Goal: Information Seeking & Learning: Learn about a topic

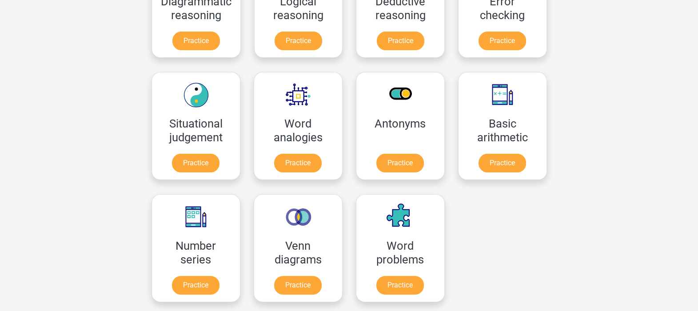
scroll to position [318, 0]
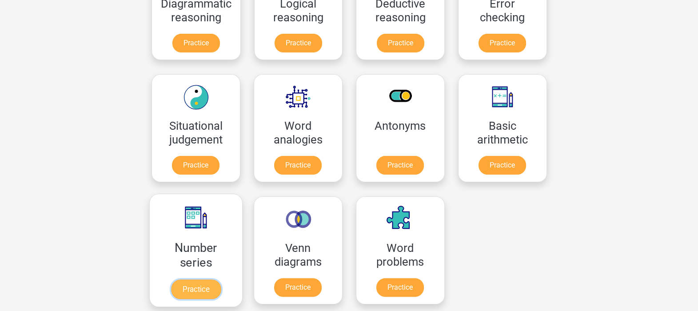
click at [200, 279] on link "Practice" at bounding box center [196, 289] width 50 height 20
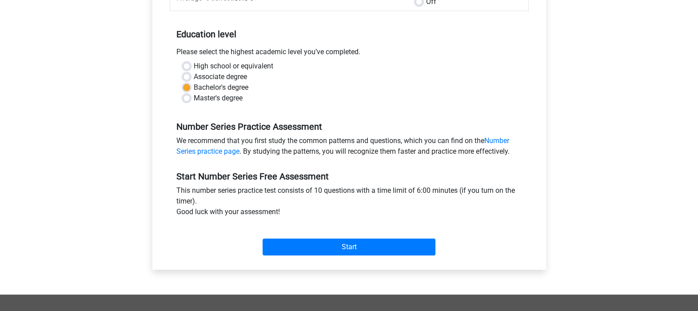
scroll to position [165, 0]
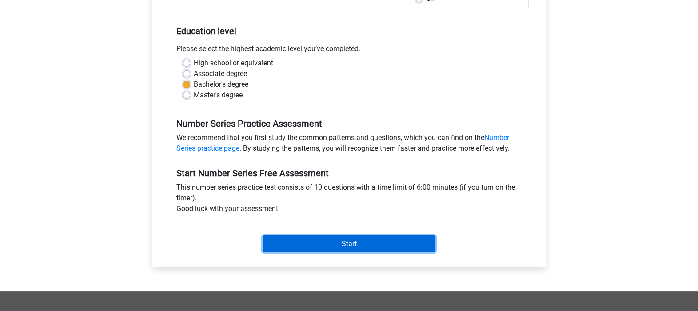
click at [341, 239] on input "Start" at bounding box center [349, 243] width 173 height 17
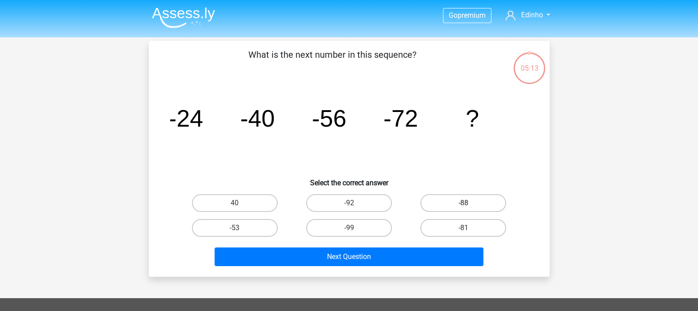
click at [458, 200] on label "-88" at bounding box center [463, 203] width 86 height 18
click at [463, 203] on input "-88" at bounding box center [466, 206] width 6 height 6
radio input "true"
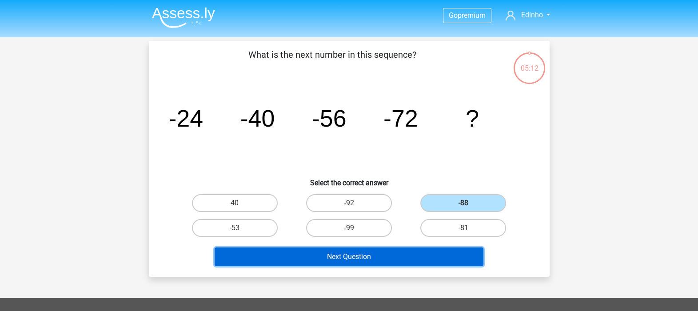
click at [371, 256] on button "Next Question" at bounding box center [349, 256] width 269 height 19
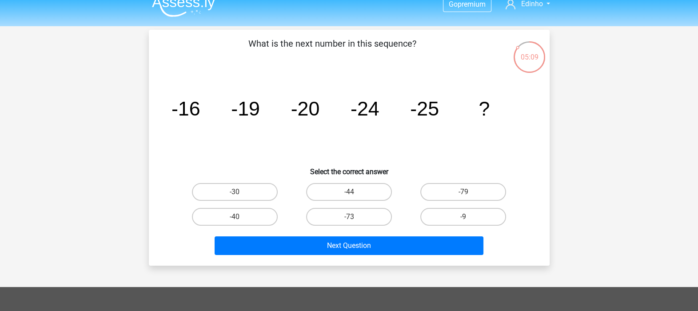
scroll to position [4, 0]
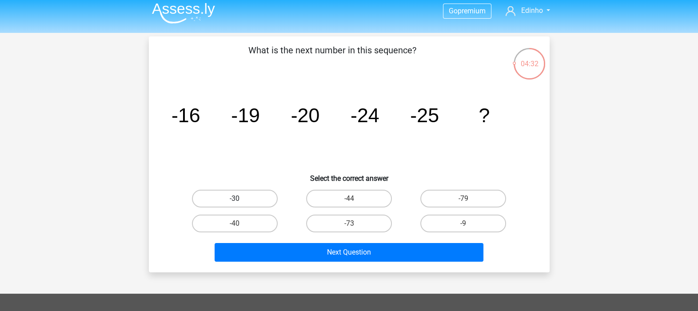
click at [252, 194] on label "-30" at bounding box center [235, 199] width 86 height 18
click at [240, 199] on input "-30" at bounding box center [238, 202] width 6 height 6
radio input "true"
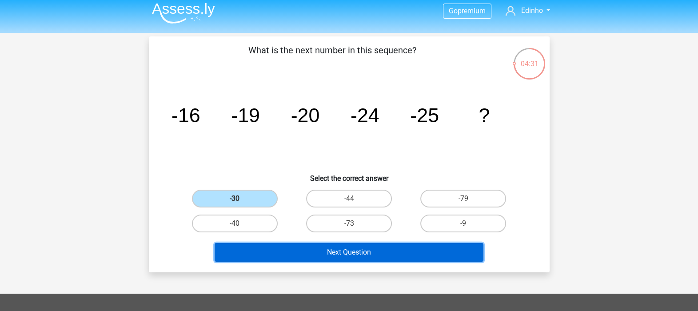
click at [344, 247] on button "Next Question" at bounding box center [349, 252] width 269 height 19
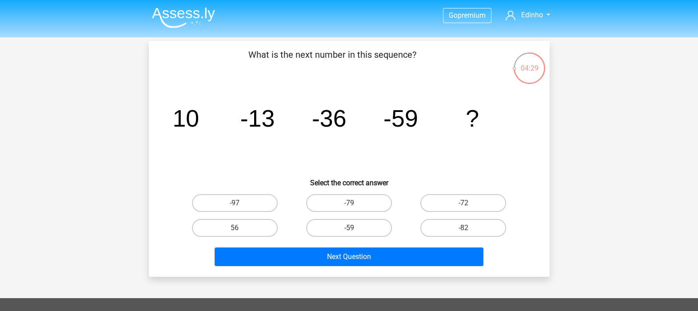
scroll to position [1, 0]
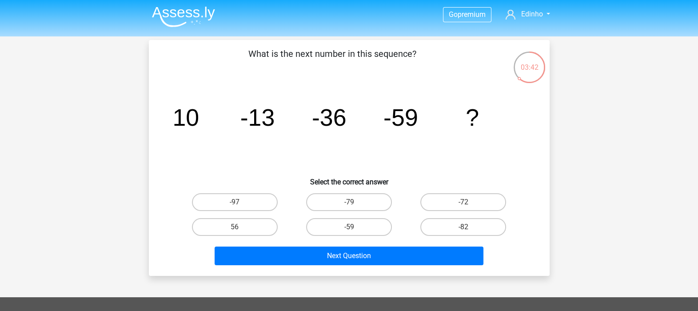
click at [465, 140] on icon "image/svg+xml 10 -13 -36 -59 ?" at bounding box center [349, 126] width 358 height 90
click at [467, 202] on input "-72" at bounding box center [466, 205] width 6 height 6
radio input "true"
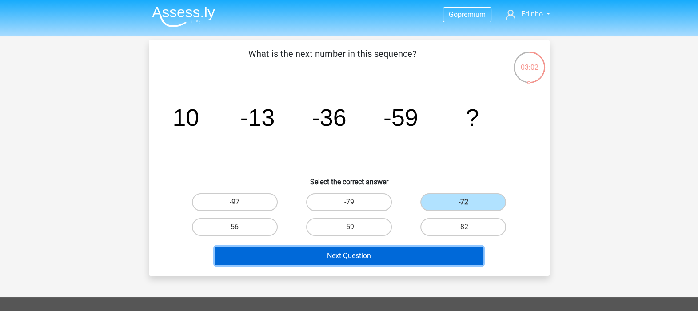
click at [378, 257] on button "Next Question" at bounding box center [349, 256] width 269 height 19
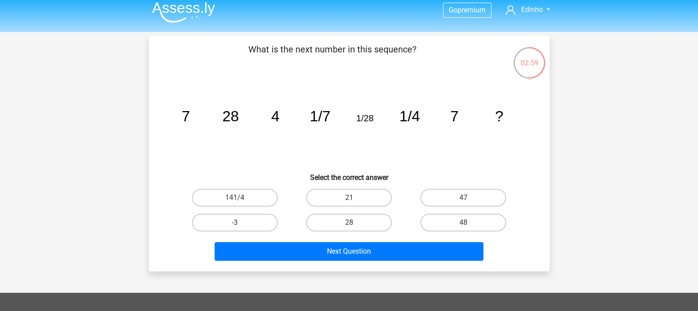
scroll to position [0, 0]
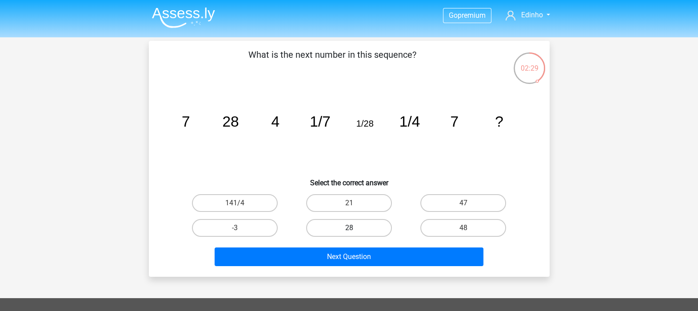
click at [356, 229] on label "28" at bounding box center [349, 228] width 86 height 18
click at [354, 229] on input "28" at bounding box center [352, 231] width 6 height 6
radio input "true"
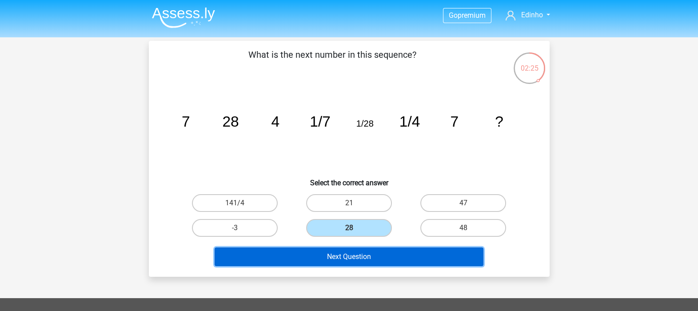
click at [379, 255] on button "Next Question" at bounding box center [349, 256] width 269 height 19
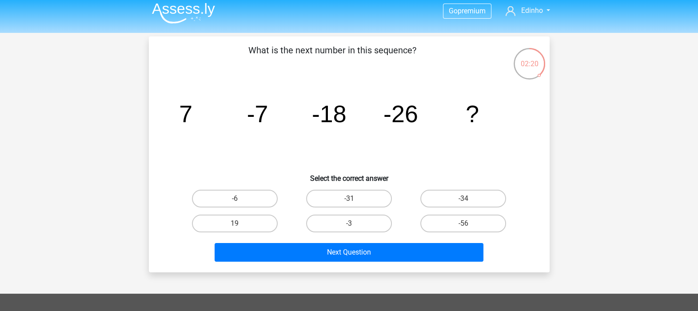
scroll to position [4, 0]
click at [362, 195] on label "-31" at bounding box center [349, 199] width 86 height 18
click at [354, 199] on input "-31" at bounding box center [352, 202] width 6 height 6
radio input "true"
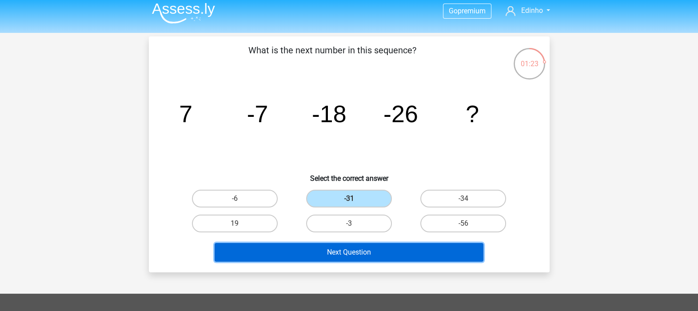
click at [374, 251] on button "Next Question" at bounding box center [349, 252] width 269 height 19
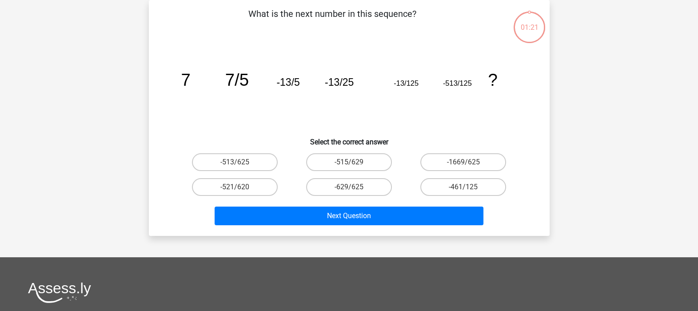
scroll to position [12, 0]
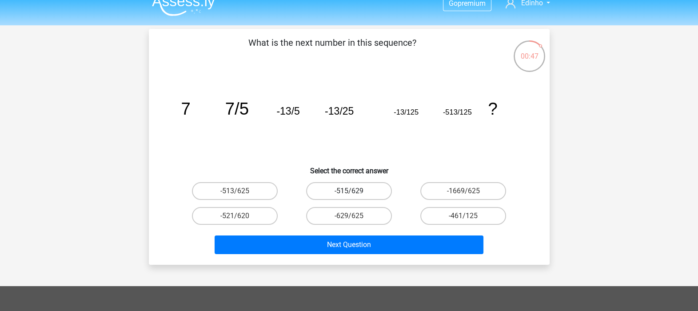
click at [384, 190] on label "-515/629" at bounding box center [349, 191] width 86 height 18
click at [354, 191] on input "-515/629" at bounding box center [352, 194] width 6 height 6
radio input "true"
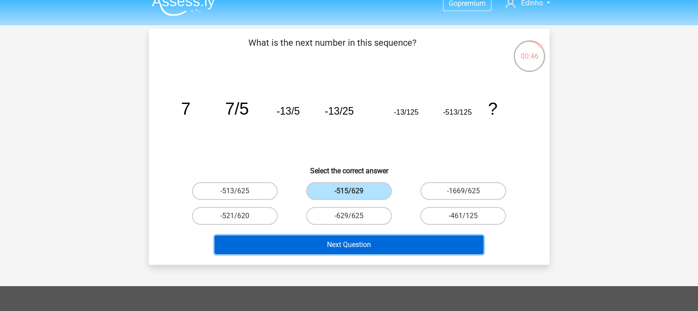
click at [388, 242] on button "Next Question" at bounding box center [349, 244] width 269 height 19
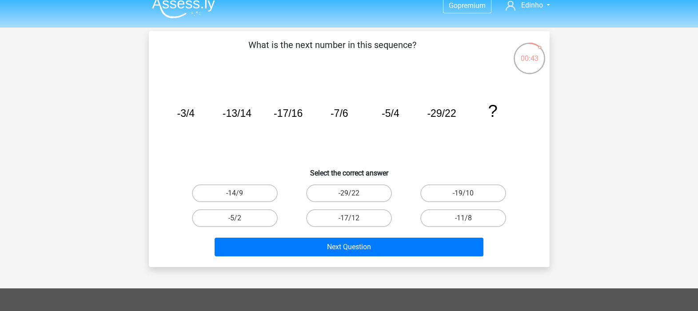
scroll to position [0, 0]
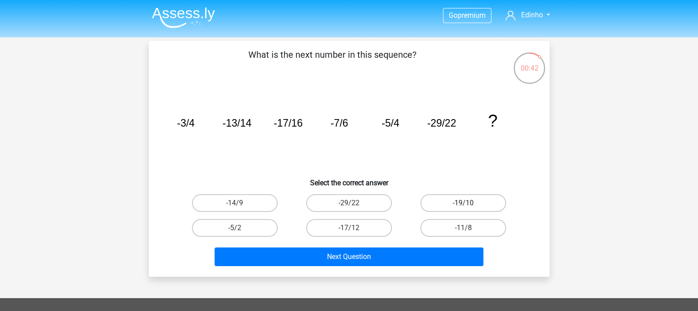
click at [446, 198] on label "-19/10" at bounding box center [463, 203] width 86 height 18
click at [463, 203] on input "-19/10" at bounding box center [466, 206] width 6 height 6
radio input "true"
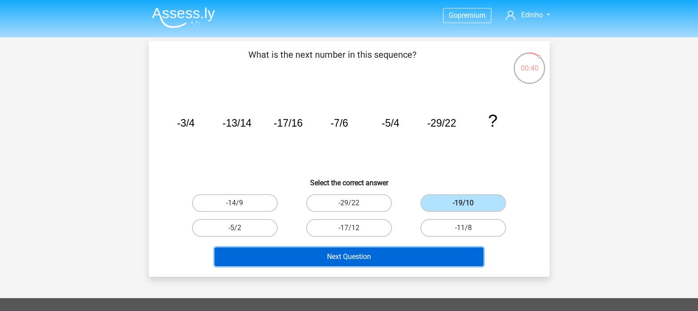
click at [366, 252] on button "Next Question" at bounding box center [349, 256] width 269 height 19
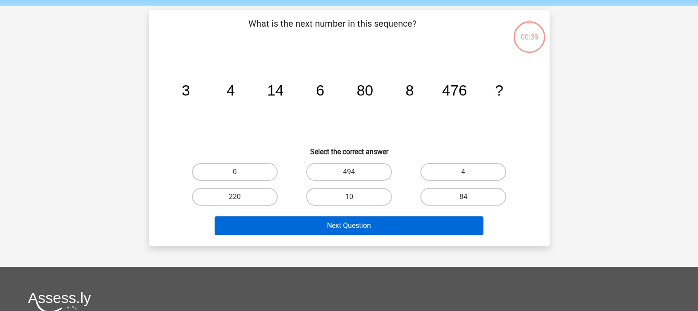
scroll to position [41, 0]
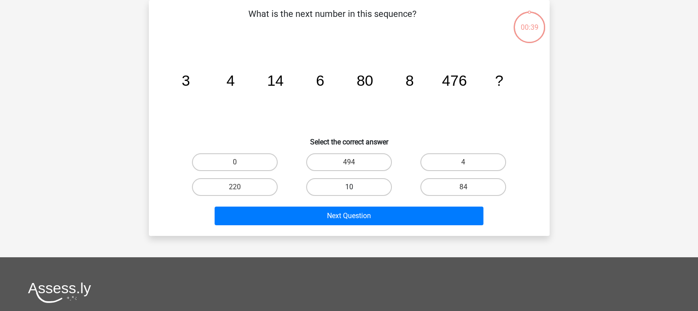
click at [344, 180] on label "10" at bounding box center [349, 187] width 86 height 18
click at [349, 187] on input "10" at bounding box center [352, 190] width 6 height 6
radio input "true"
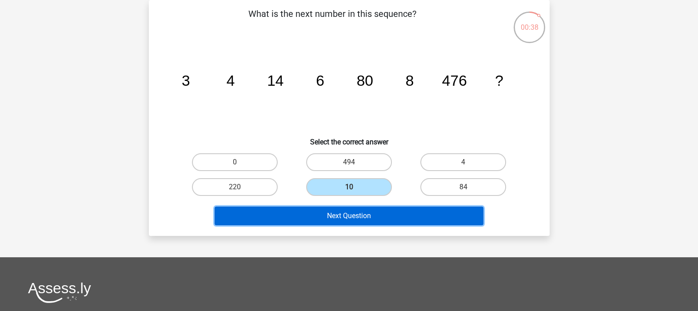
click at [354, 209] on button "Next Question" at bounding box center [349, 216] width 269 height 19
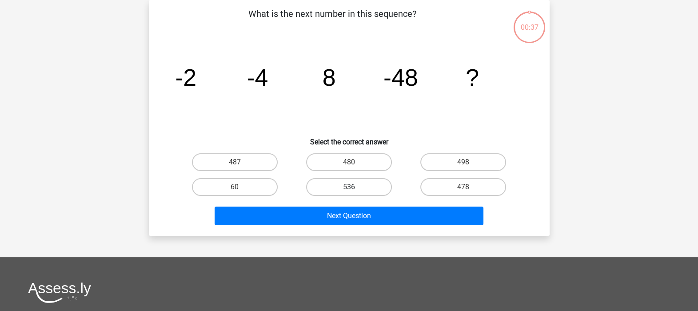
click at [353, 182] on label "536" at bounding box center [349, 187] width 86 height 18
click at [353, 187] on input "536" at bounding box center [352, 190] width 6 height 6
radio input "true"
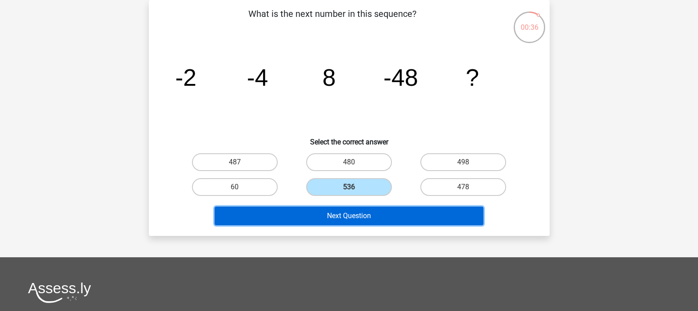
click at [353, 212] on button "Next Question" at bounding box center [349, 216] width 269 height 19
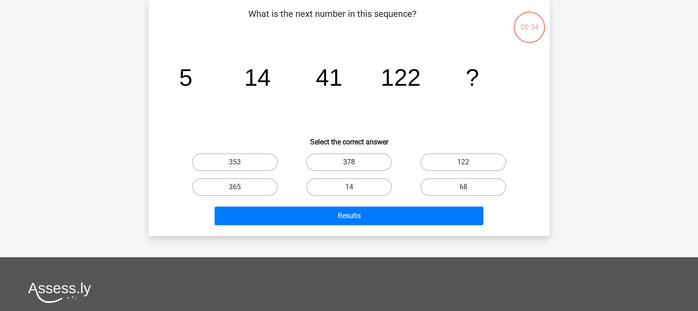
click at [368, 168] on label "378" at bounding box center [349, 162] width 86 height 18
click at [354, 168] on input "378" at bounding box center [352, 165] width 6 height 6
radio input "true"
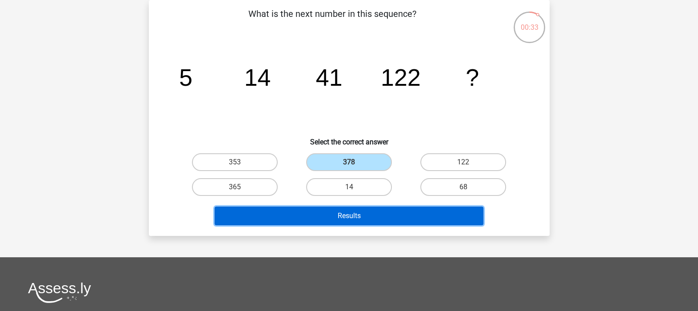
click at [362, 207] on button "Results" at bounding box center [349, 216] width 269 height 19
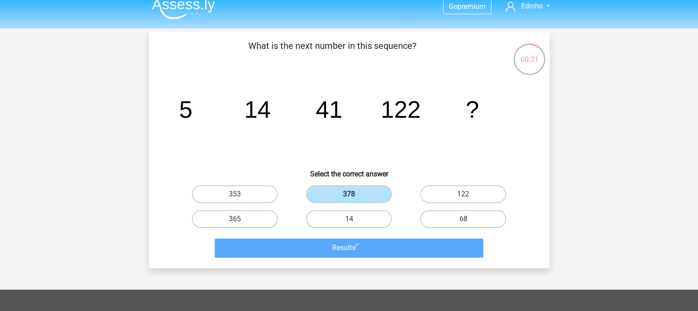
scroll to position [7, 0]
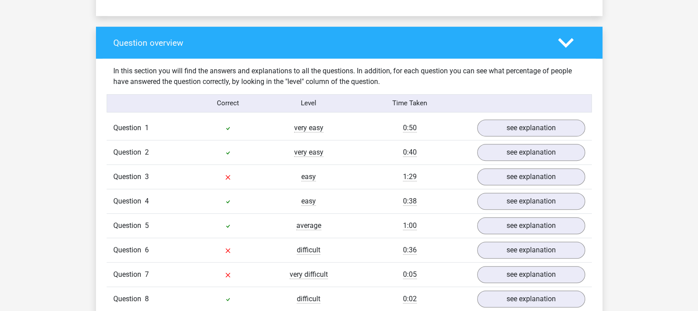
scroll to position [653, 0]
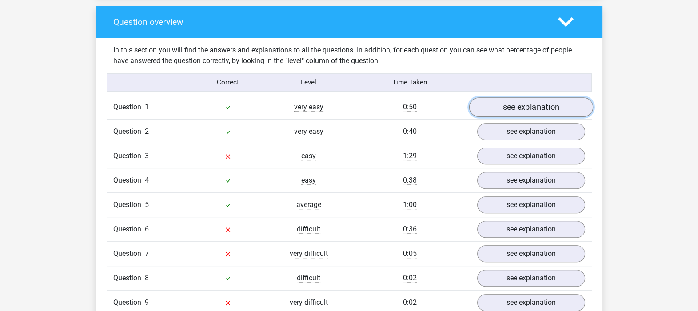
click at [522, 111] on link "see explanation" at bounding box center [531, 107] width 124 height 20
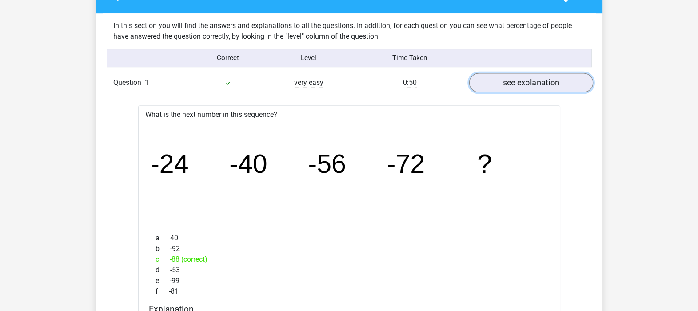
scroll to position [673, 0]
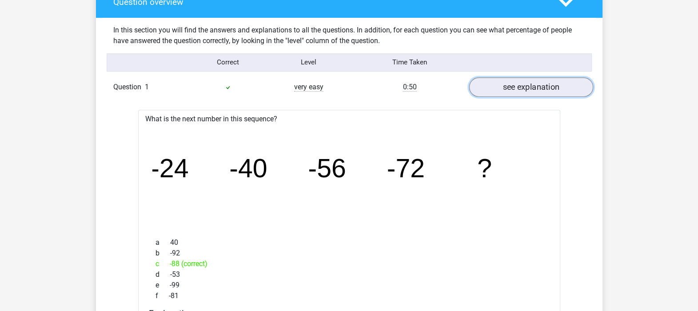
click at [526, 93] on link "see explanation" at bounding box center [531, 87] width 124 height 20
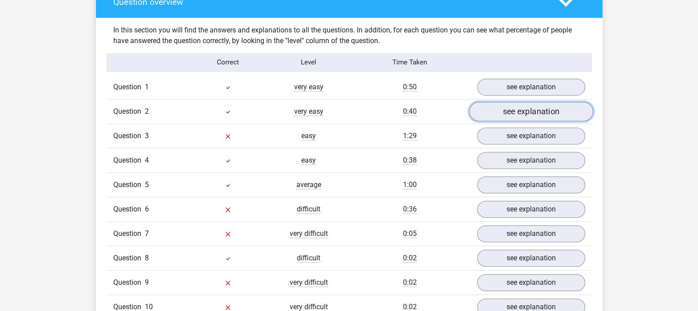
click at [524, 111] on link "see explanation" at bounding box center [531, 112] width 124 height 20
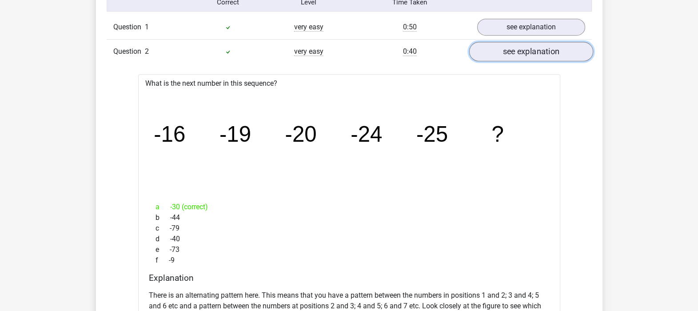
scroll to position [731, 0]
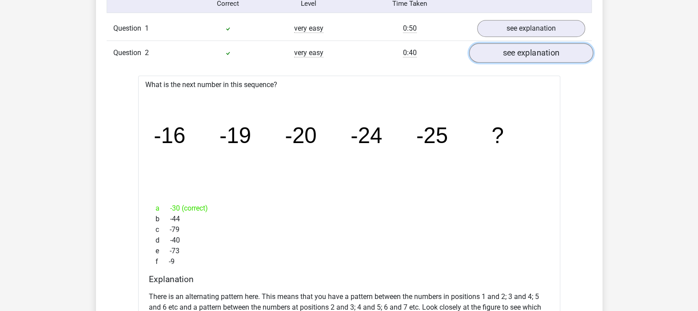
click at [524, 57] on link "see explanation" at bounding box center [531, 53] width 124 height 20
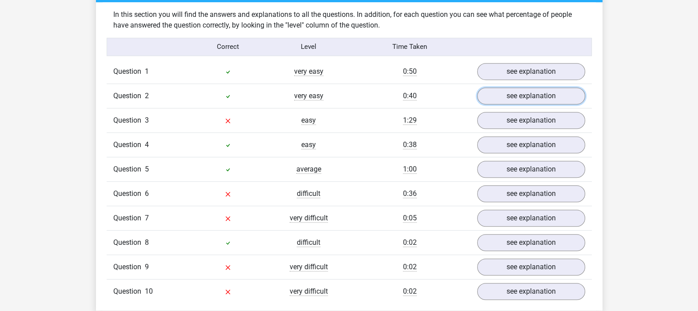
scroll to position [686, 0]
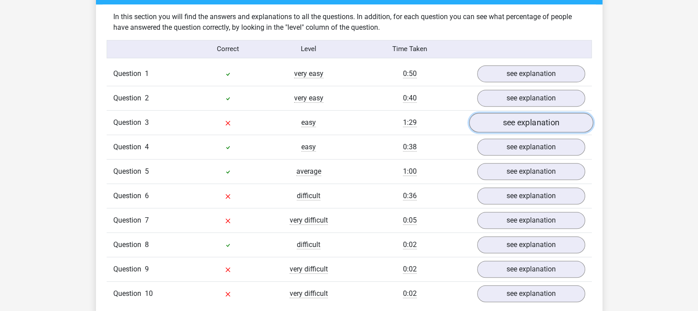
click at [469, 113] on link "see explanation" at bounding box center [531, 123] width 124 height 20
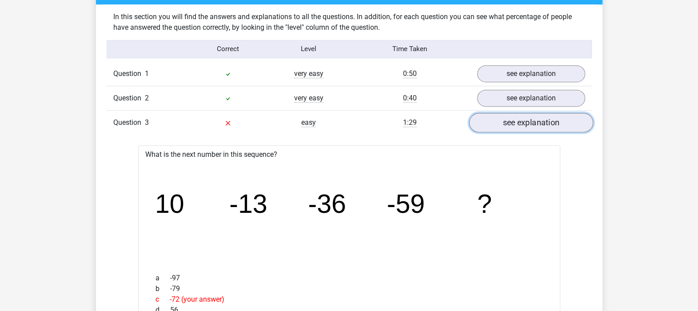
click at [536, 116] on link "see explanation" at bounding box center [531, 123] width 124 height 20
click at [477, 114] on link "see explanation" at bounding box center [531, 122] width 108 height 17
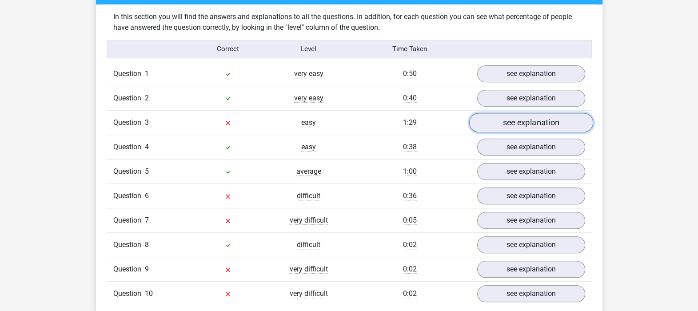
click at [511, 121] on link "see explanation" at bounding box center [531, 123] width 124 height 20
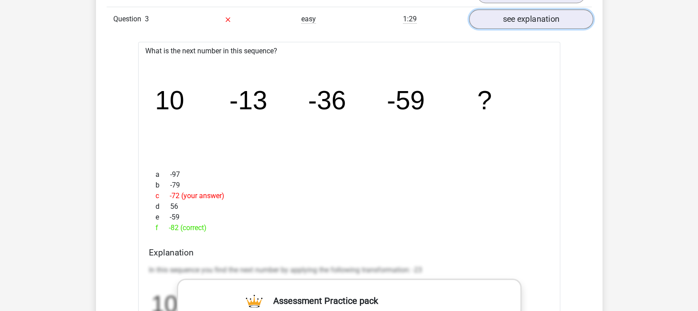
scroll to position [793, 0]
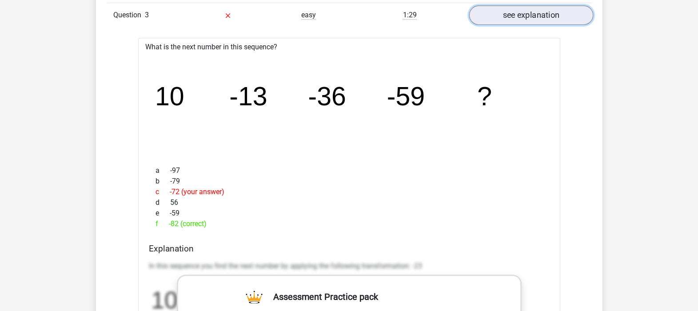
click at [527, 19] on link "see explanation" at bounding box center [531, 15] width 124 height 20
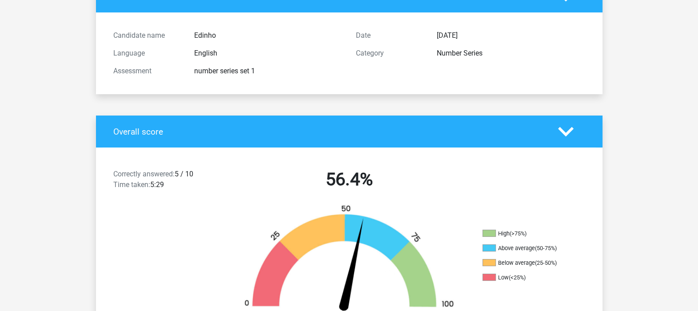
scroll to position [0, 0]
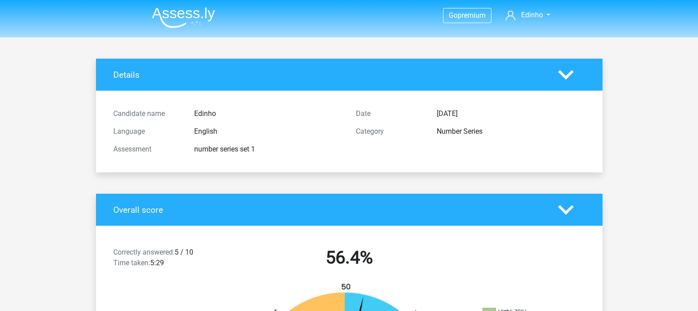
click at [188, 18] on img at bounding box center [183, 17] width 63 height 21
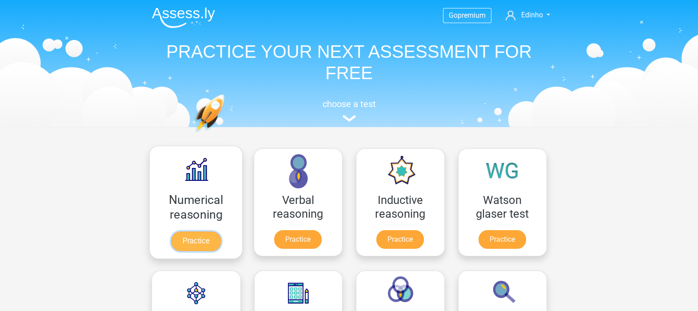
click at [209, 231] on link "Practice" at bounding box center [196, 241] width 50 height 20
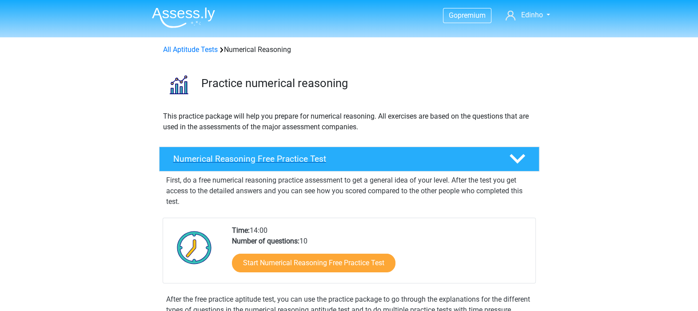
click at [310, 158] on h4 "Numerical Reasoning Free Practice Test" at bounding box center [334, 159] width 322 height 10
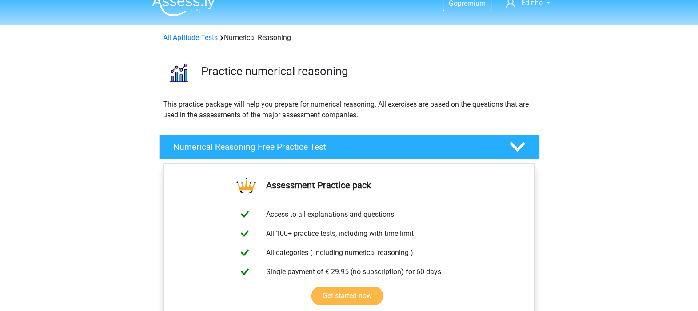
scroll to position [12, 0]
click at [293, 146] on h4 "Numerical Reasoning Free Practice Test" at bounding box center [334, 147] width 322 height 10
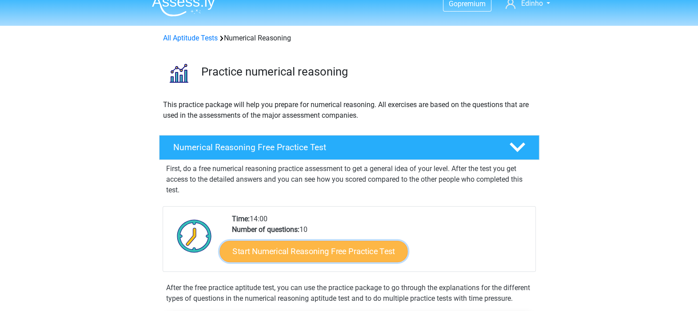
click at [302, 247] on link "Start Numerical Reasoning Free Practice Test" at bounding box center [313, 250] width 188 height 21
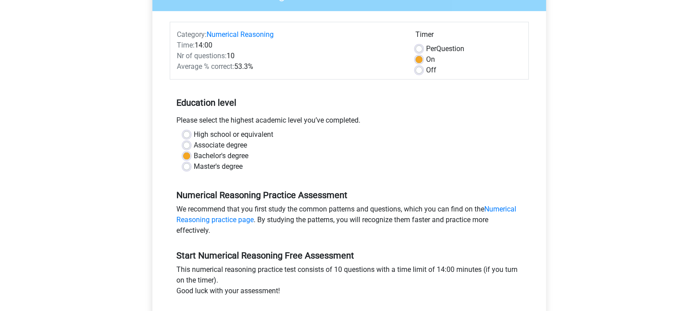
scroll to position [94, 0]
